Goal: Find specific page/section: Find specific page/section

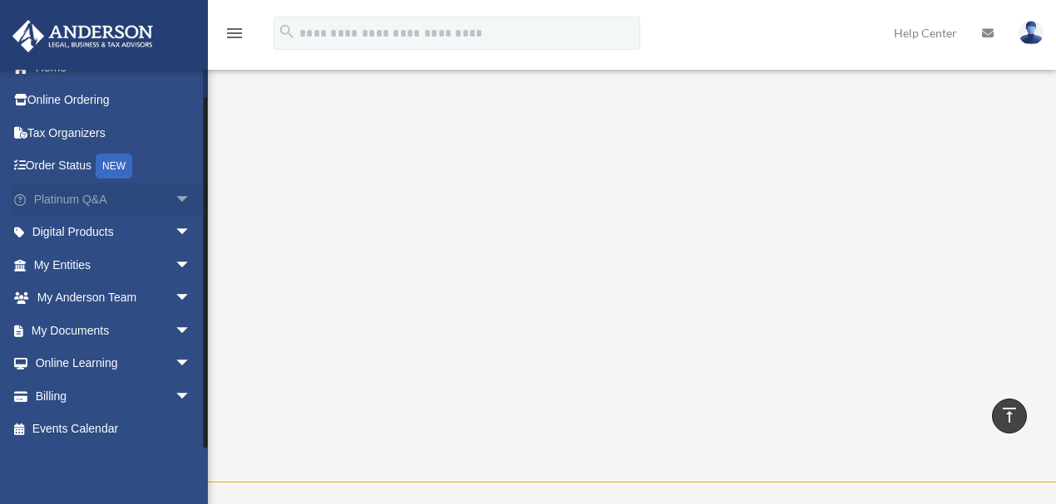
scroll to position [327, 0]
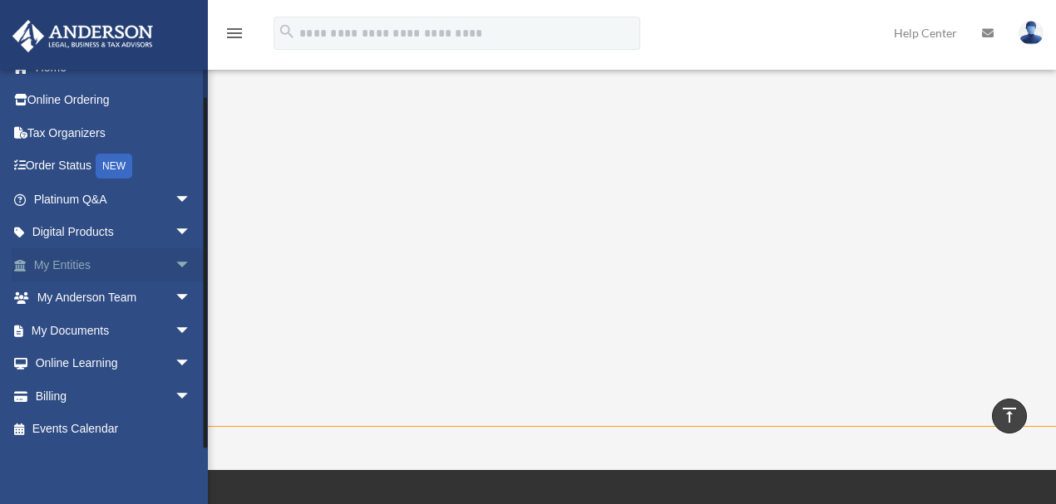
click at [175, 266] on span "arrow_drop_down" at bounding box center [191, 266] width 33 height 34
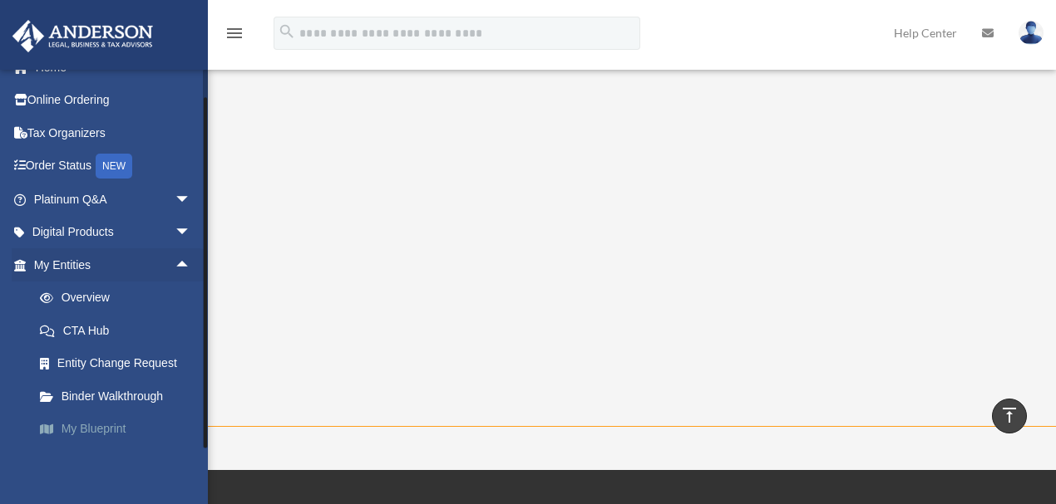
click at [76, 430] on link "My Blueprint" at bounding box center [119, 429] width 193 height 33
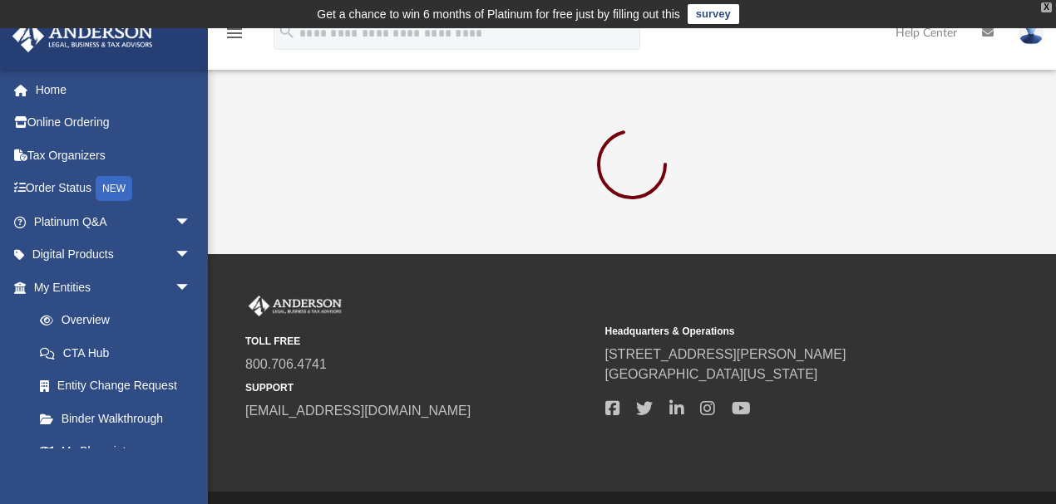
click at [1041, 5] on div "X" at bounding box center [1046, 7] width 11 height 10
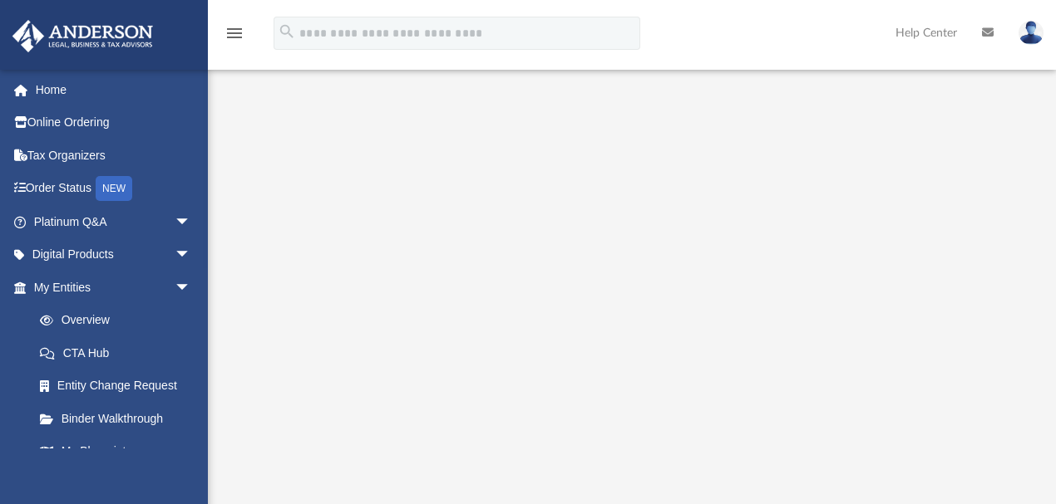
scroll to position [111, 0]
